Goal: Check status: Check status

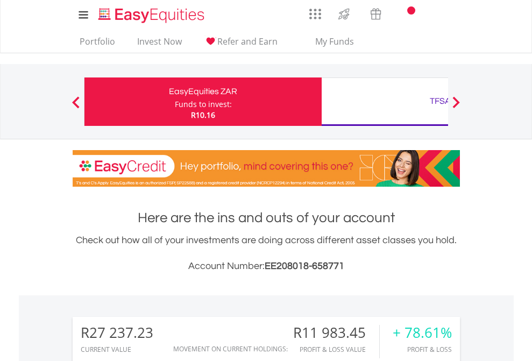
scroll to position [103, 169]
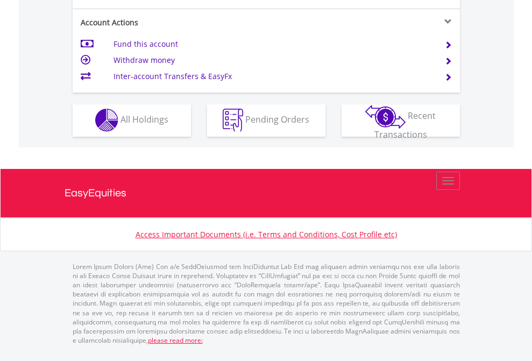
scroll to position [1006, 0]
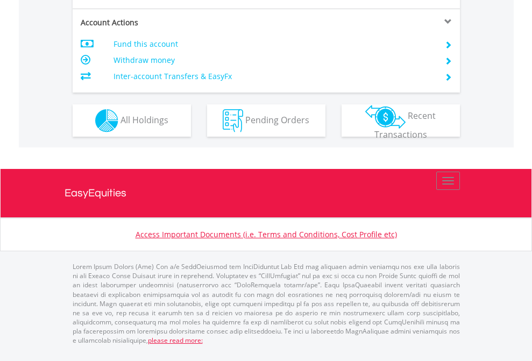
scroll to position [960, 0]
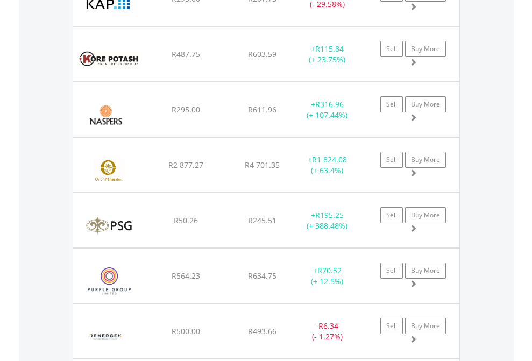
scroll to position [103, 169]
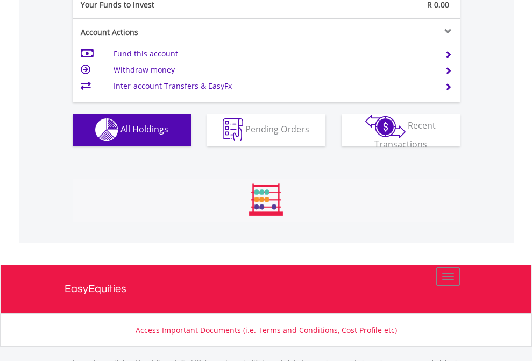
scroll to position [1065, 0]
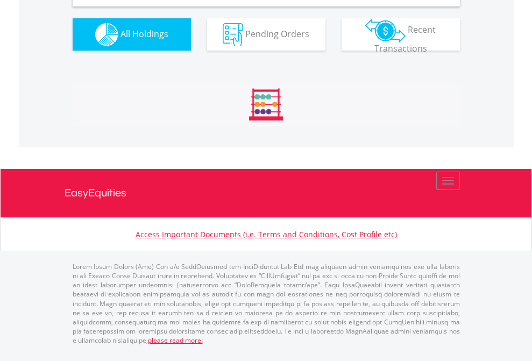
scroll to position [1040, 0]
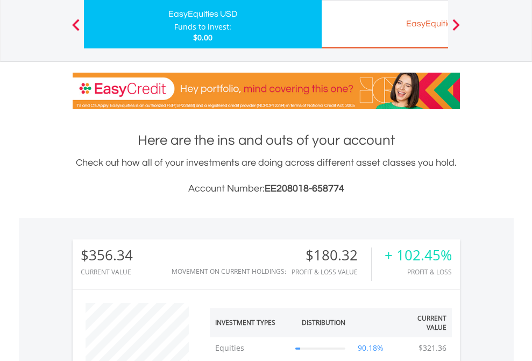
scroll to position [103, 169]
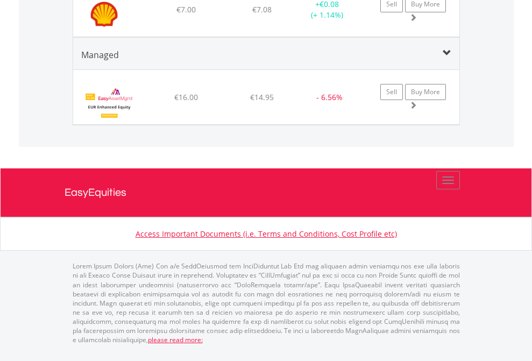
scroll to position [103, 169]
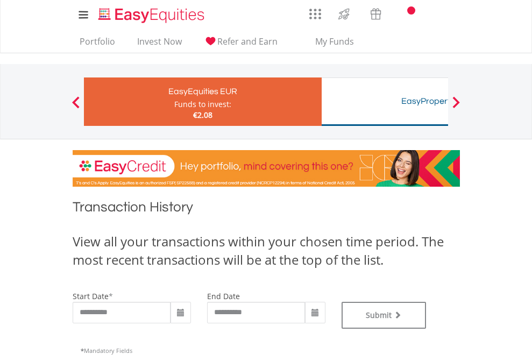
type input "**********"
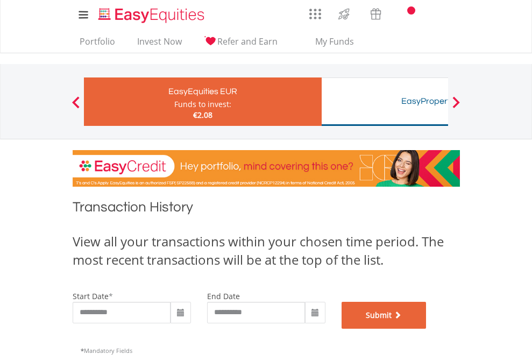
click at [427, 329] on button "Submit" at bounding box center [384, 315] width 85 height 27
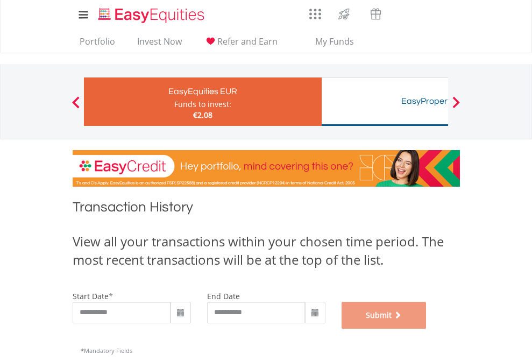
scroll to position [436, 0]
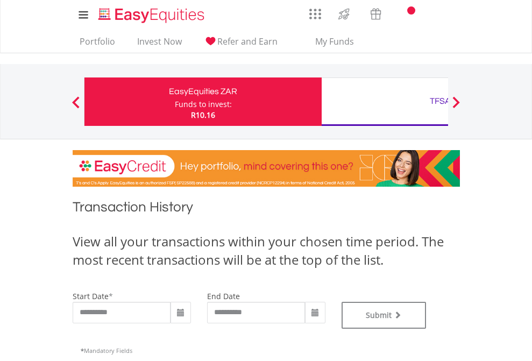
click at [385, 102] on div "TFSA" at bounding box center [440, 101] width 224 height 15
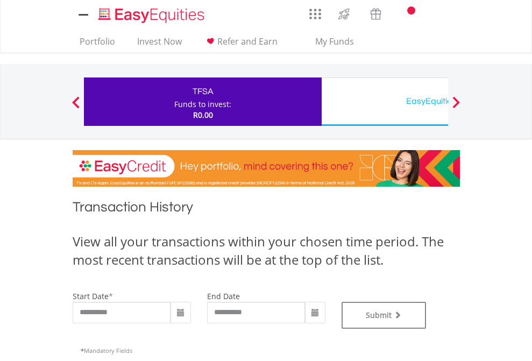
type input "**********"
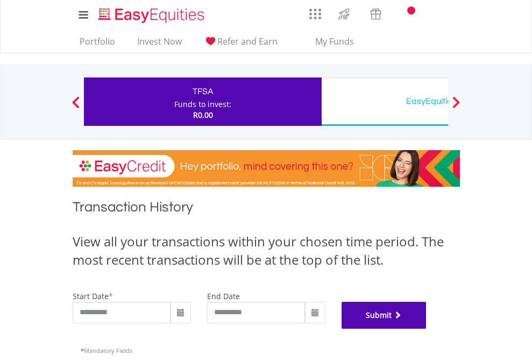
click at [427, 329] on button "Submit" at bounding box center [384, 315] width 85 height 27
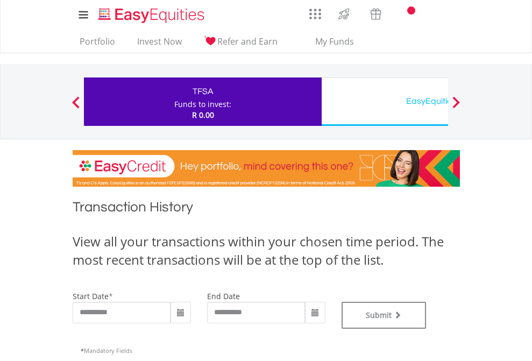
click at [385, 102] on div "EasyEquities USD" at bounding box center [440, 101] width 224 height 15
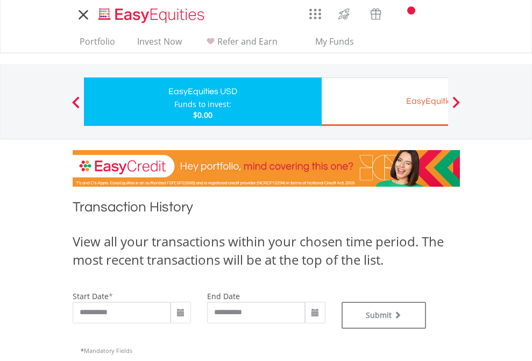
type input "**********"
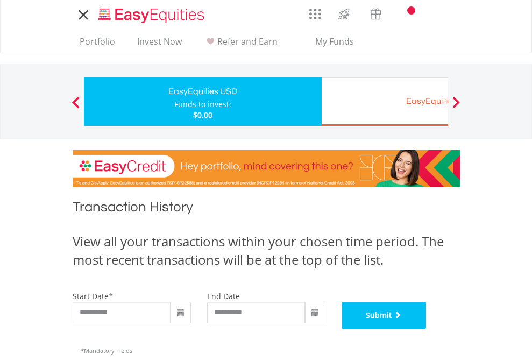
click at [427, 329] on button "Submit" at bounding box center [384, 315] width 85 height 27
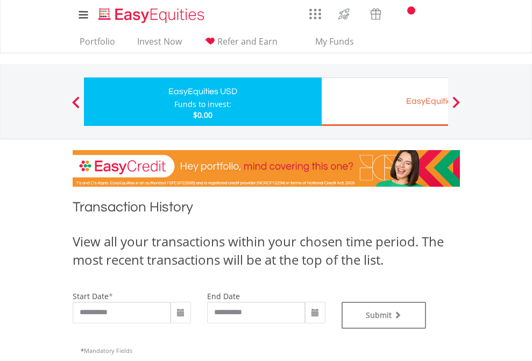
click at [385, 102] on div "EasyEquities EUR" at bounding box center [440, 101] width 224 height 15
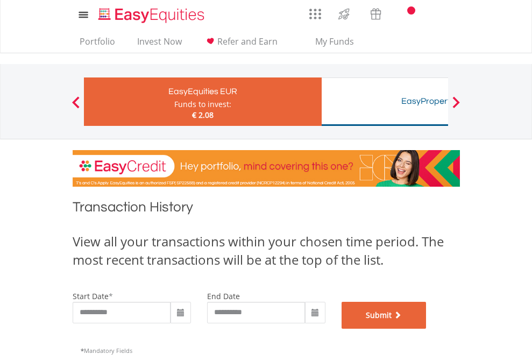
click at [427, 329] on button "Submit" at bounding box center [384, 315] width 85 height 27
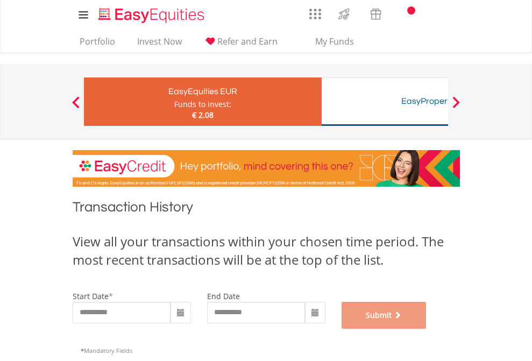
scroll to position [436, 0]
